Goal: Check status: Check status

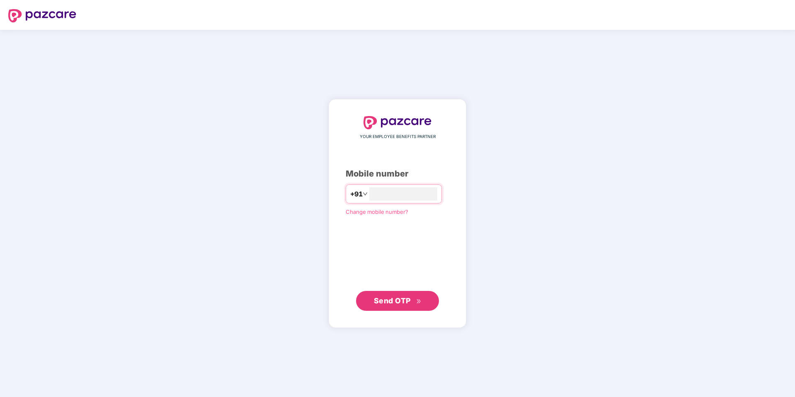
type input "**********"
click at [391, 305] on span "Send OTP" at bounding box center [398, 301] width 48 height 12
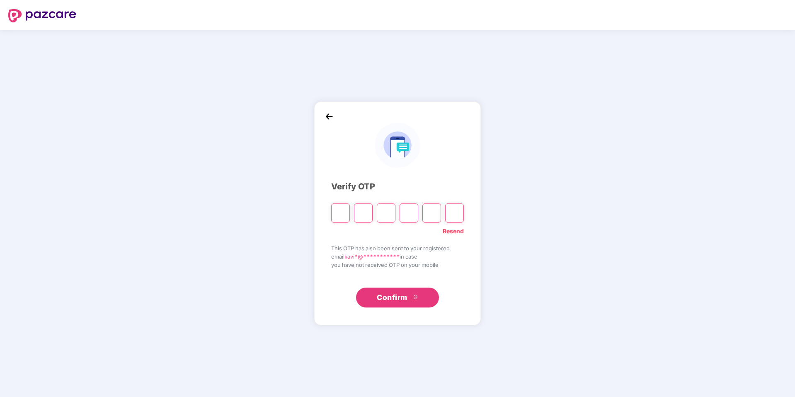
type input "*"
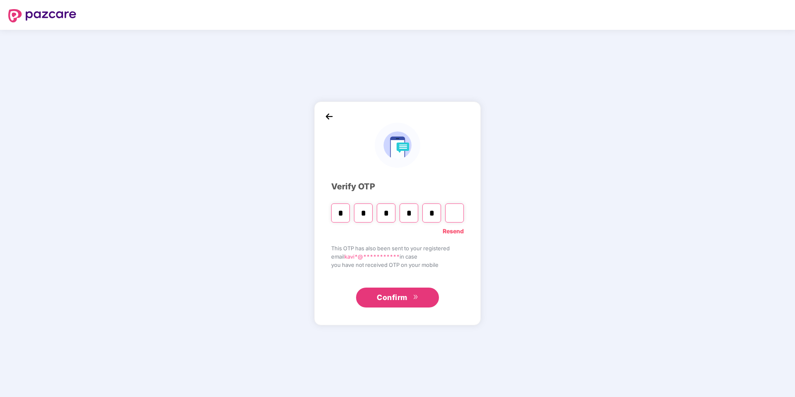
type input "*"
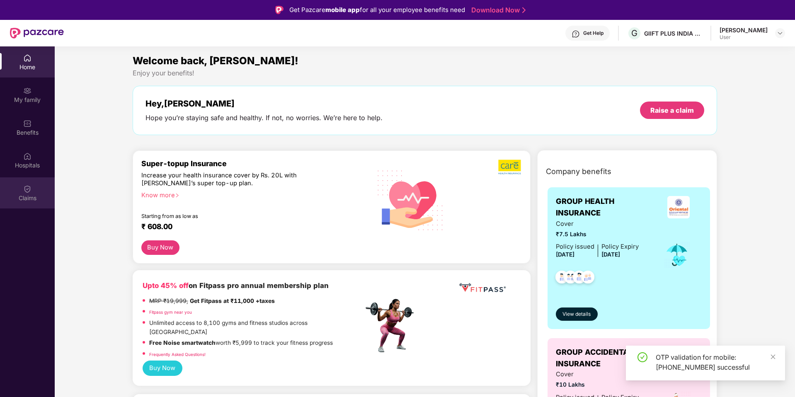
click at [32, 187] on div "Claims" at bounding box center [27, 192] width 55 height 31
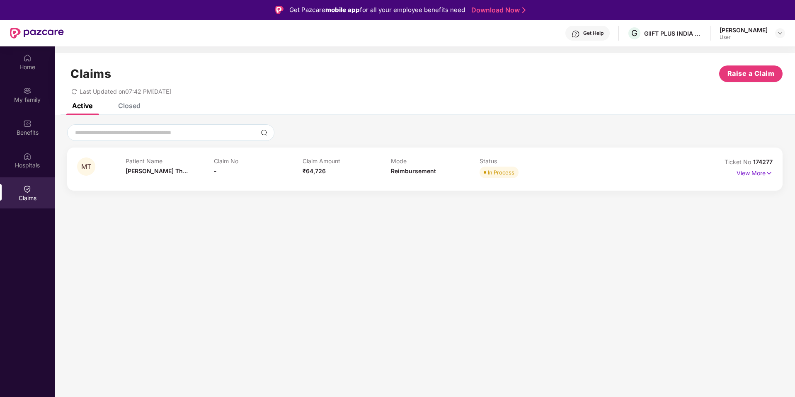
click at [750, 177] on p "View More" at bounding box center [754, 172] width 36 height 11
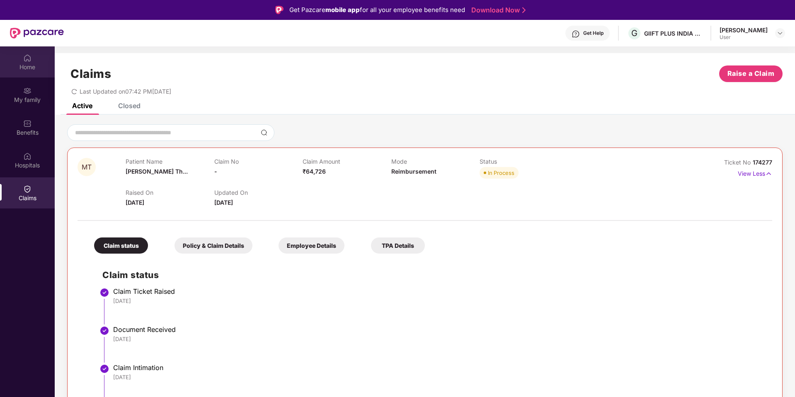
click at [31, 68] on div "Home" at bounding box center [27, 67] width 55 height 8
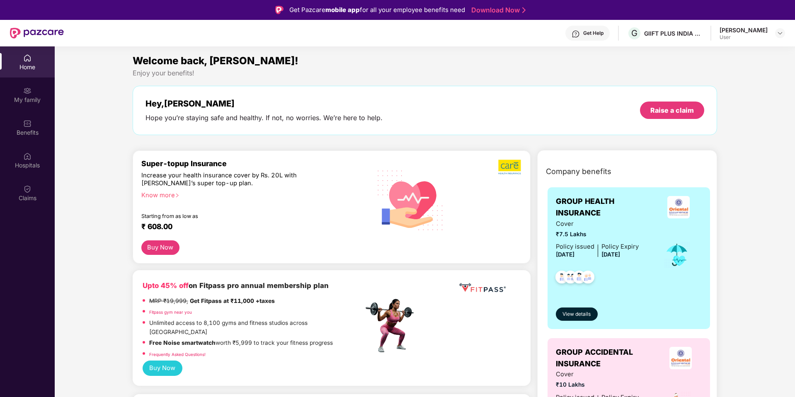
drag, startPoint x: 552, startPoint y: 247, endPoint x: 644, endPoint y: 255, distance: 92.0
click at [644, 255] on div "GROUP HEALTH INSURANCE Cover ₹7.5 Lakhs Policy issued [DATE] Policy Expiry [DAT…" at bounding box center [628, 258] width 163 height 142
drag, startPoint x: 576, startPoint y: 281, endPoint x: 203, endPoint y: 0, distance: 467.0
